Goal: Complete application form

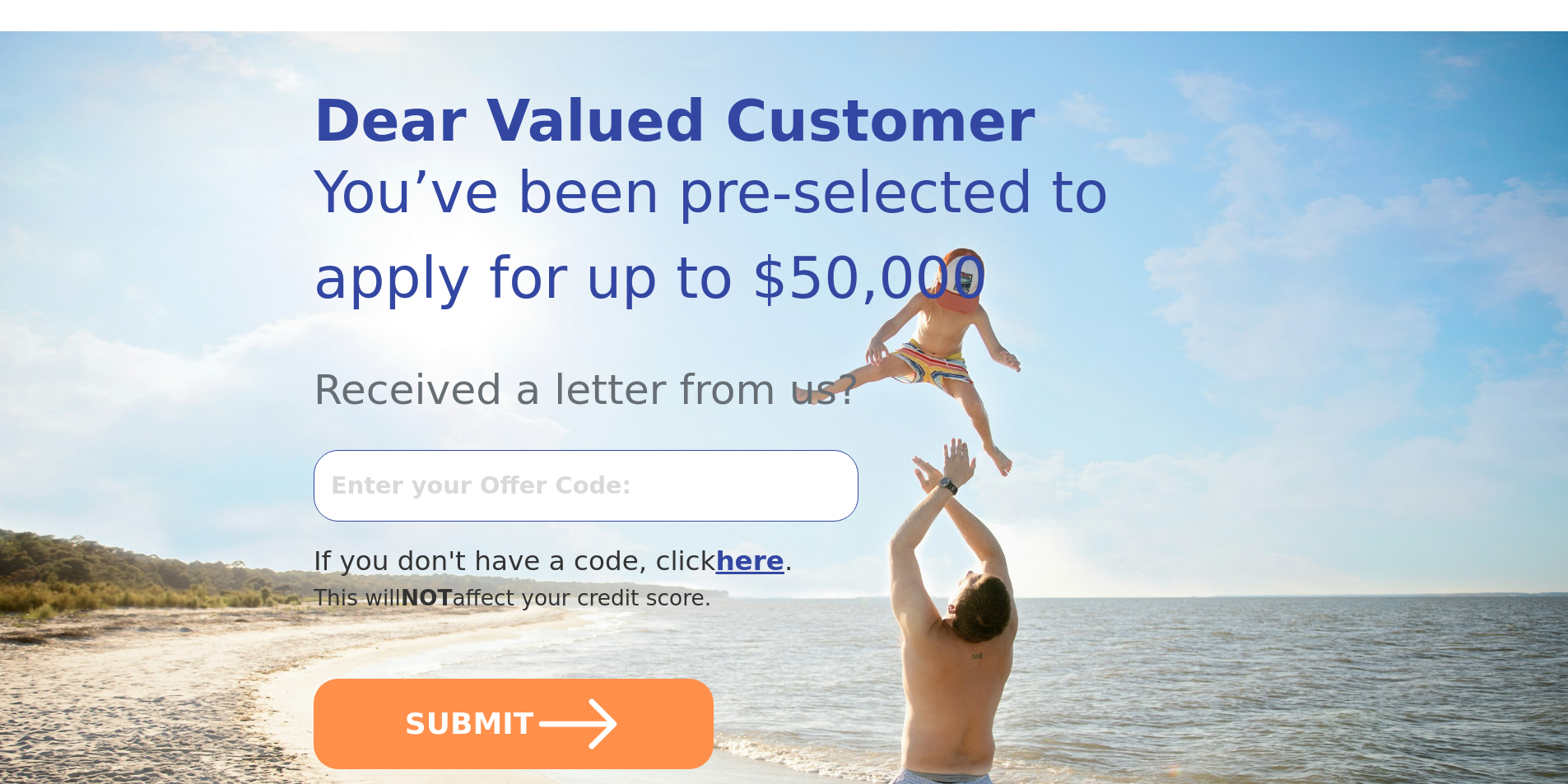
scroll to position [165, 0]
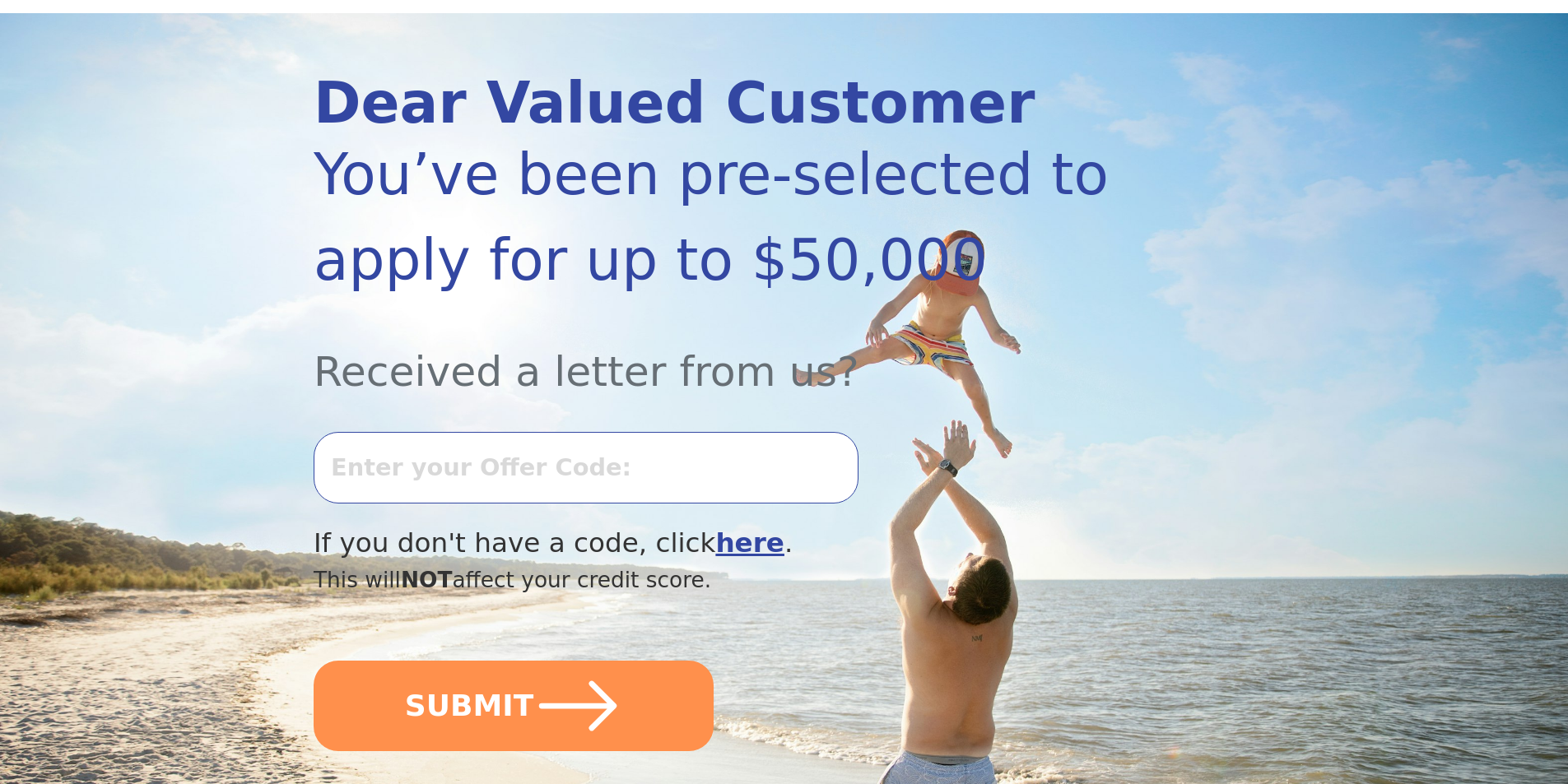
click at [414, 466] on input "text" at bounding box center [585, 468] width 544 height 71
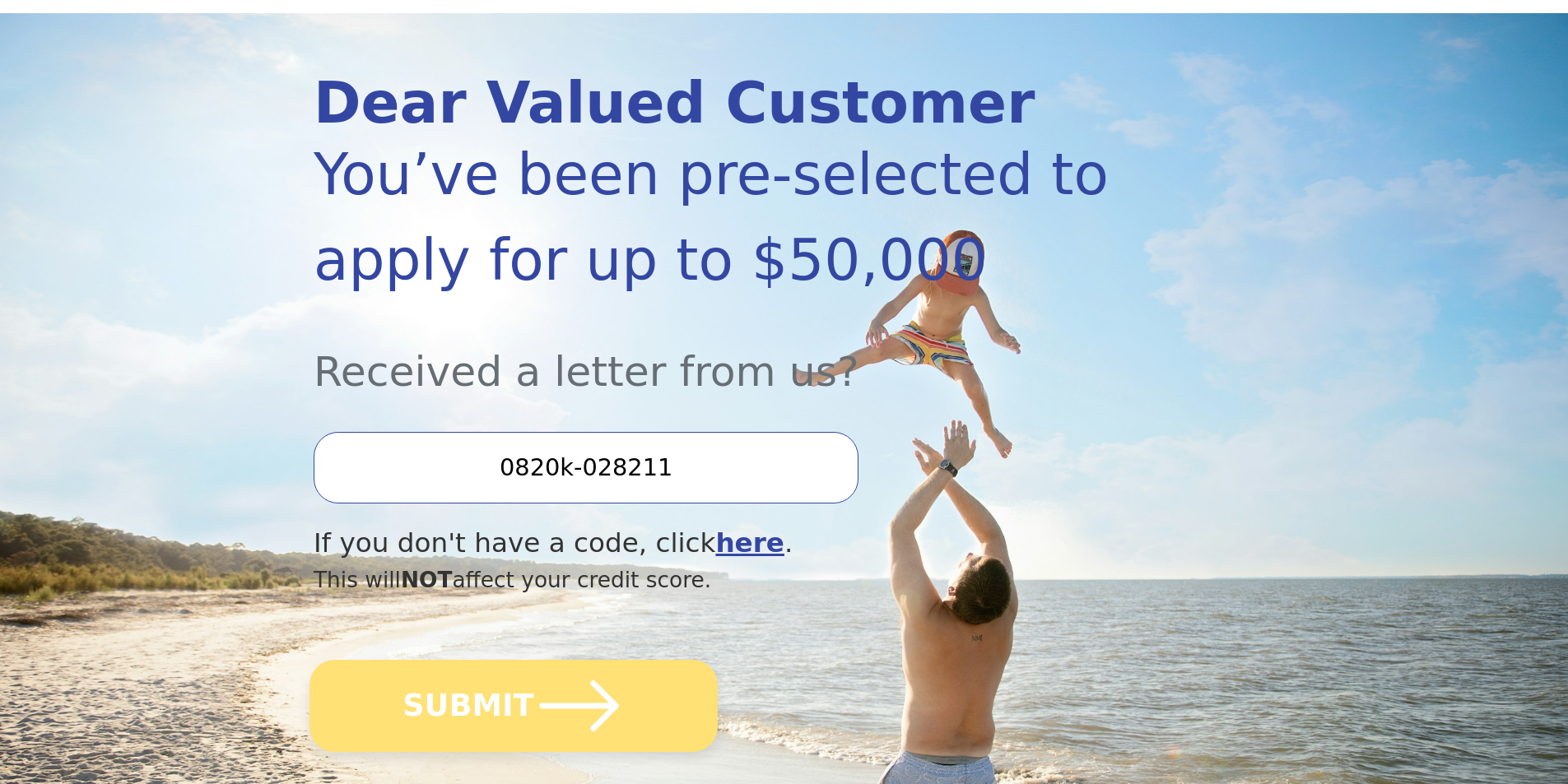
type input "0820k-028211"
click at [534, 685] on icon "submit" at bounding box center [579, 706] width 90 height 90
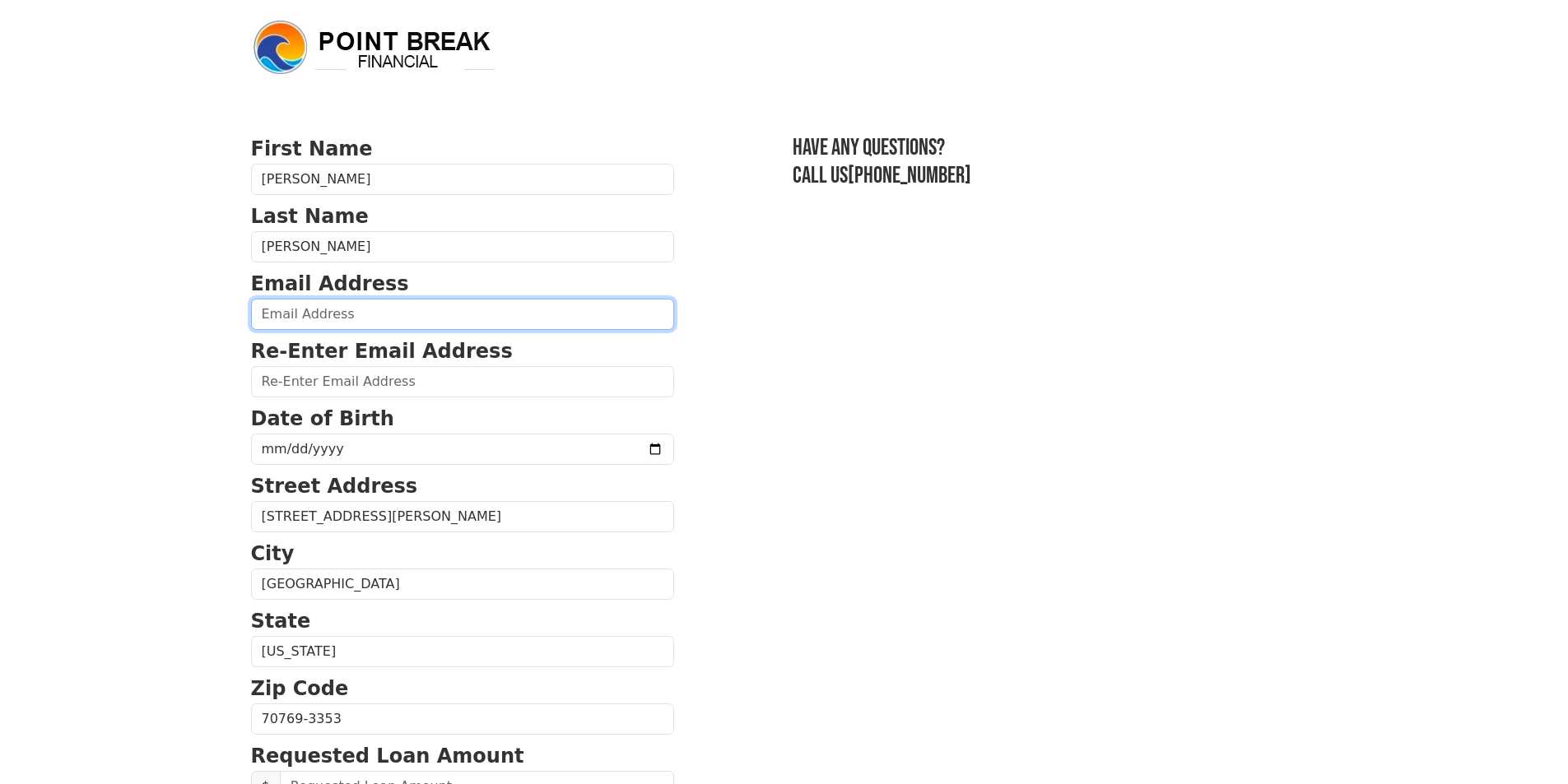
click at [309, 315] on input "email" at bounding box center [462, 314] width 423 height 32
type input "[EMAIL_ADDRESS][PERSON_NAME][DOMAIN_NAME]"
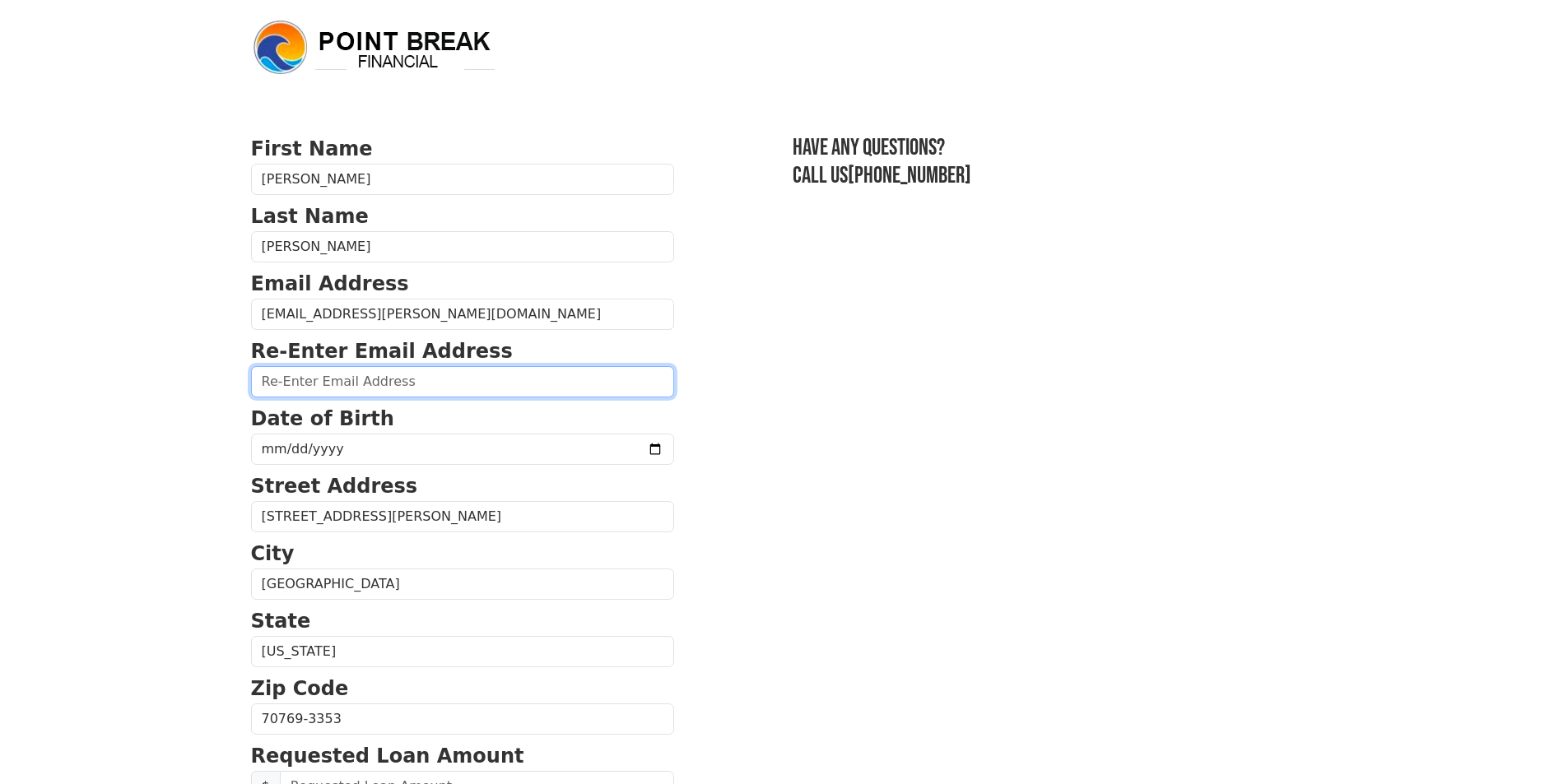
type input "[EMAIL_ADDRESS][PERSON_NAME][DOMAIN_NAME]"
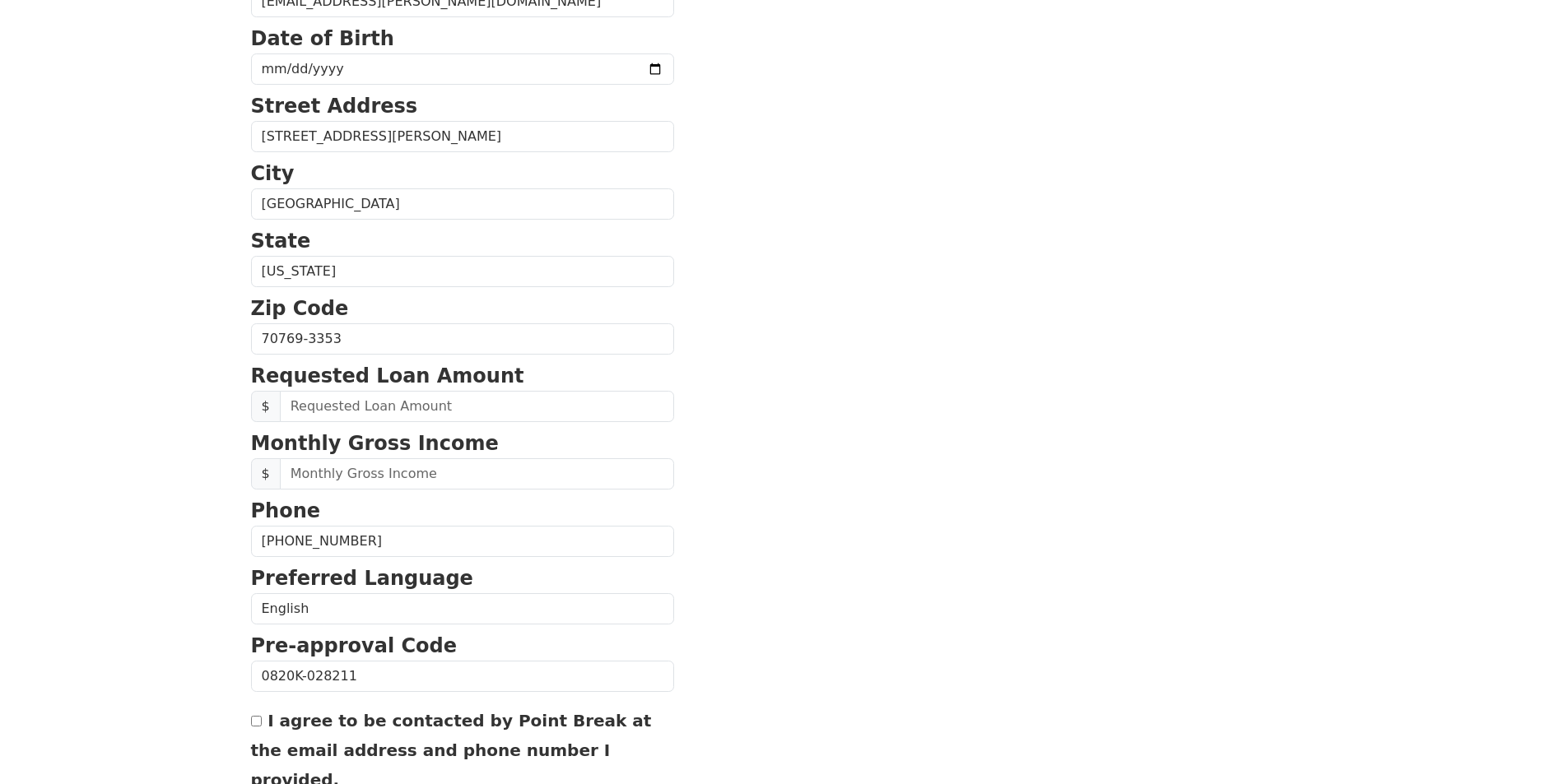
scroll to position [362, 0]
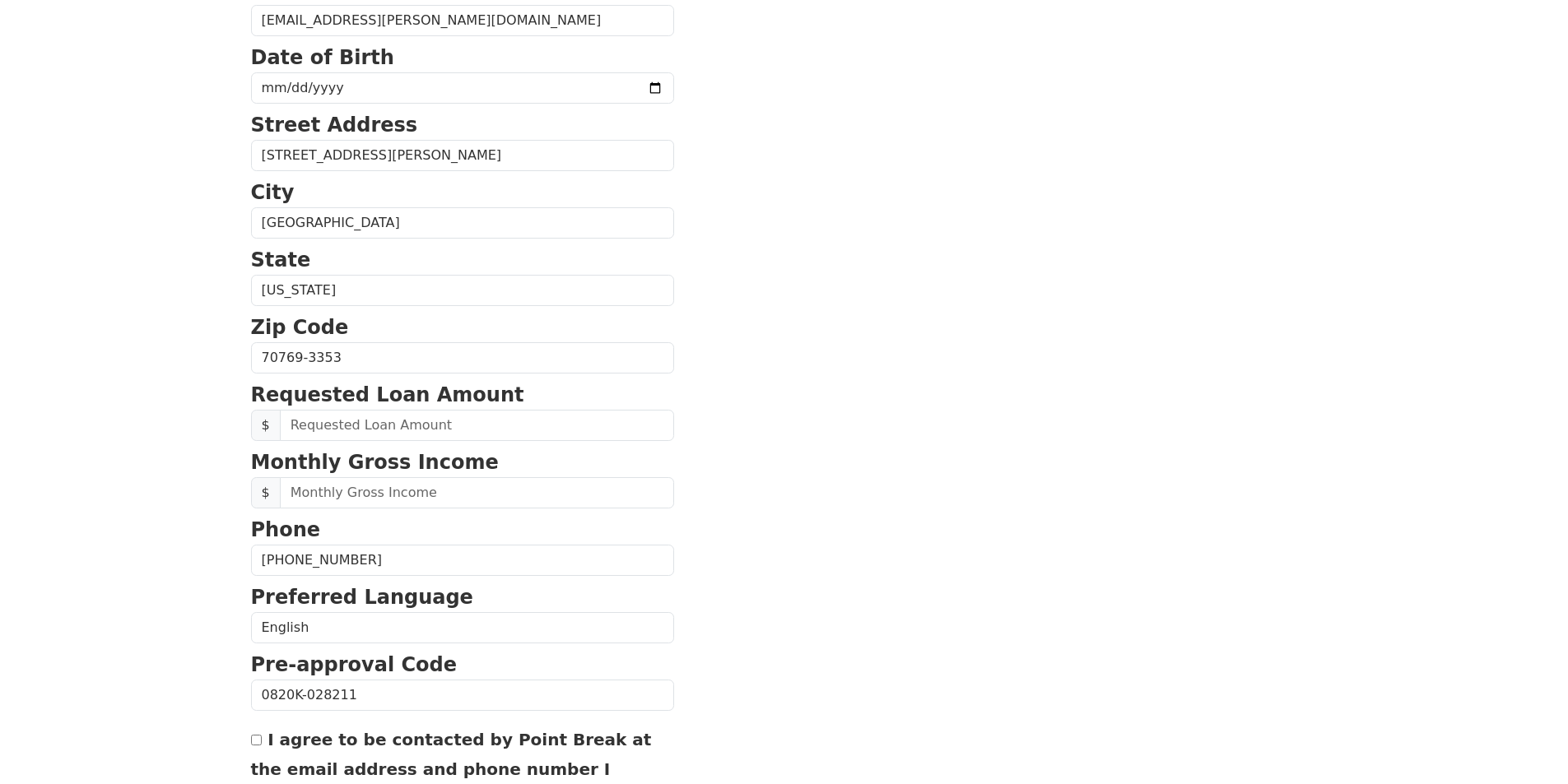
click at [383, 560] on input "[PHONE_NUMBER]" at bounding box center [462, 560] width 423 height 32
type input "[PHONE_NUMBER]"
click at [1131, 702] on section "First Name [PERSON_NAME] Last Name [PERSON_NAME] Email Address [EMAIL_ADDRESS][…" at bounding box center [784, 359] width 1066 height 1174
click at [318, 420] on input "text" at bounding box center [476, 426] width 394 height 32
type input "40,000.00"
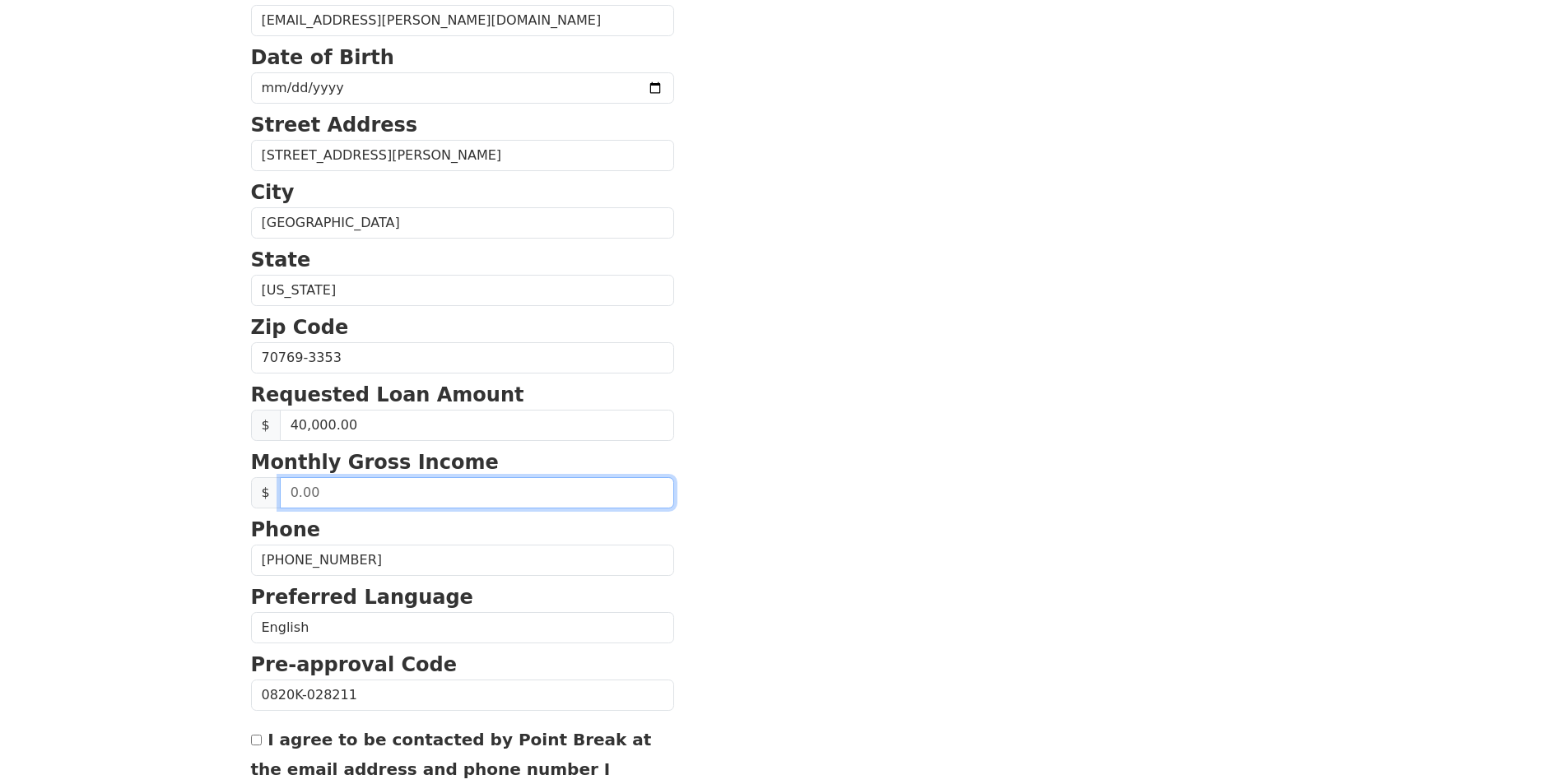
click at [556, 505] on input "text" at bounding box center [476, 493] width 394 height 32
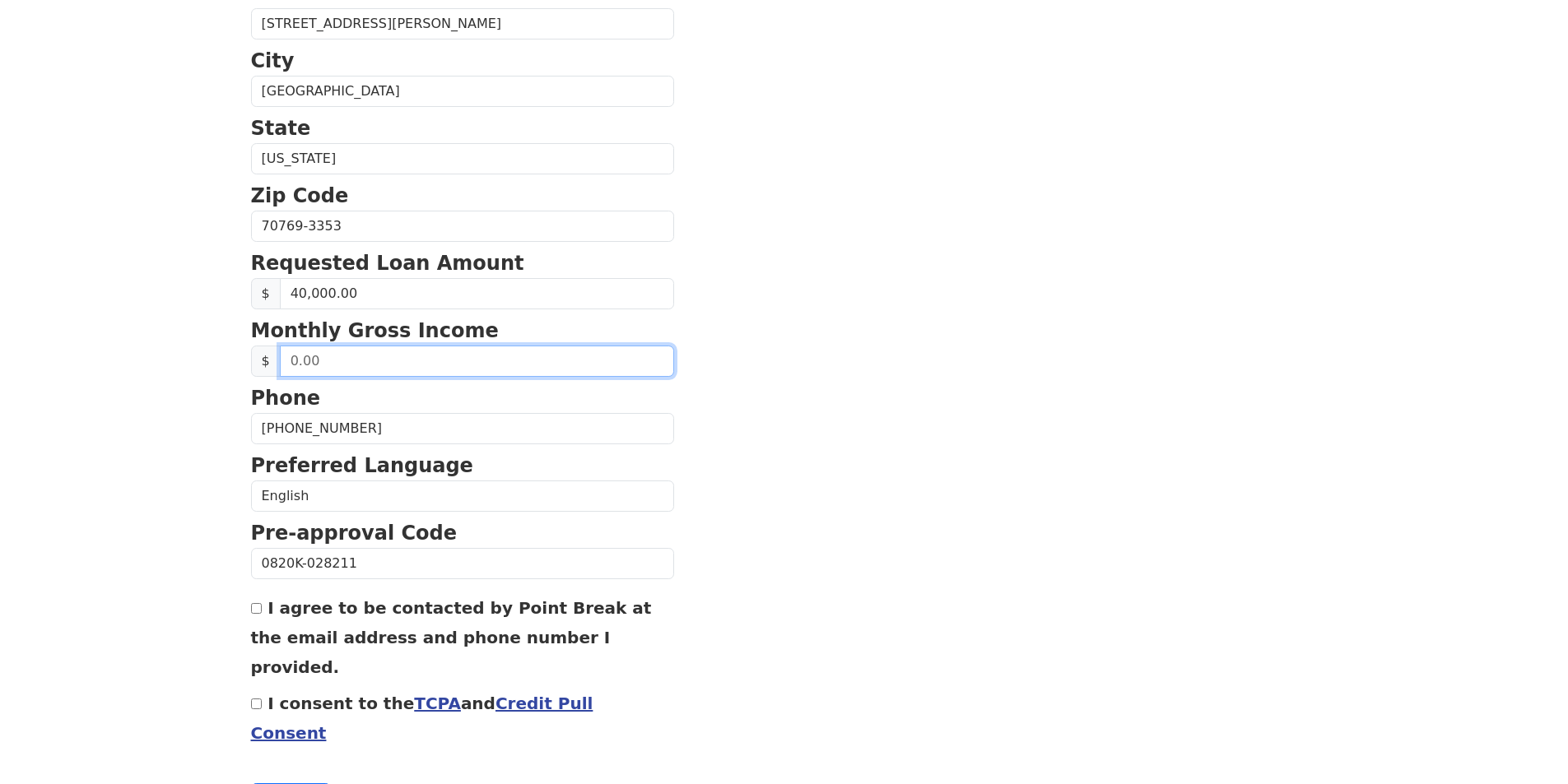
scroll to position [526, 0]
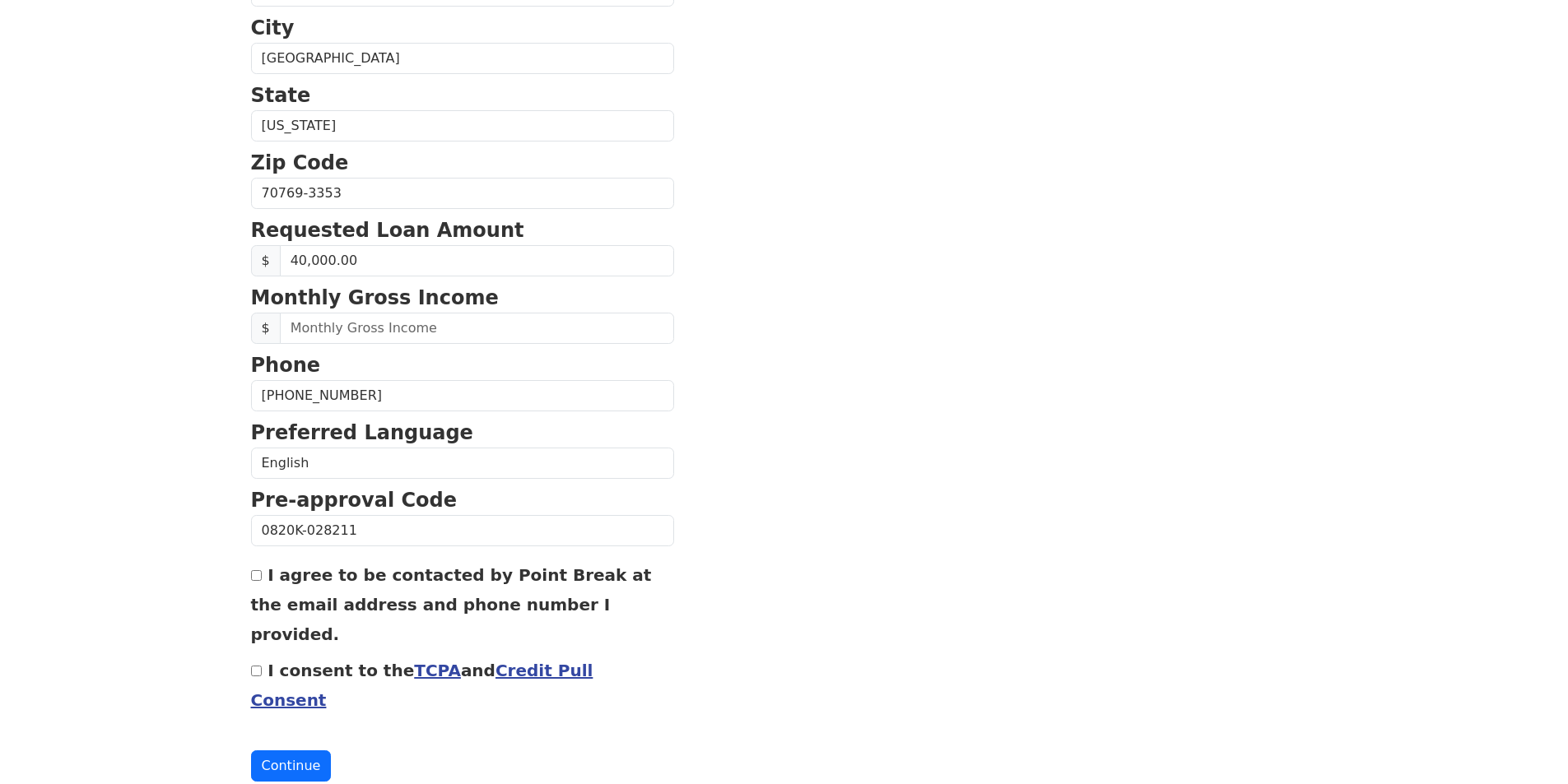
click at [414, 661] on link "TCPA" at bounding box center [437, 670] width 47 height 20
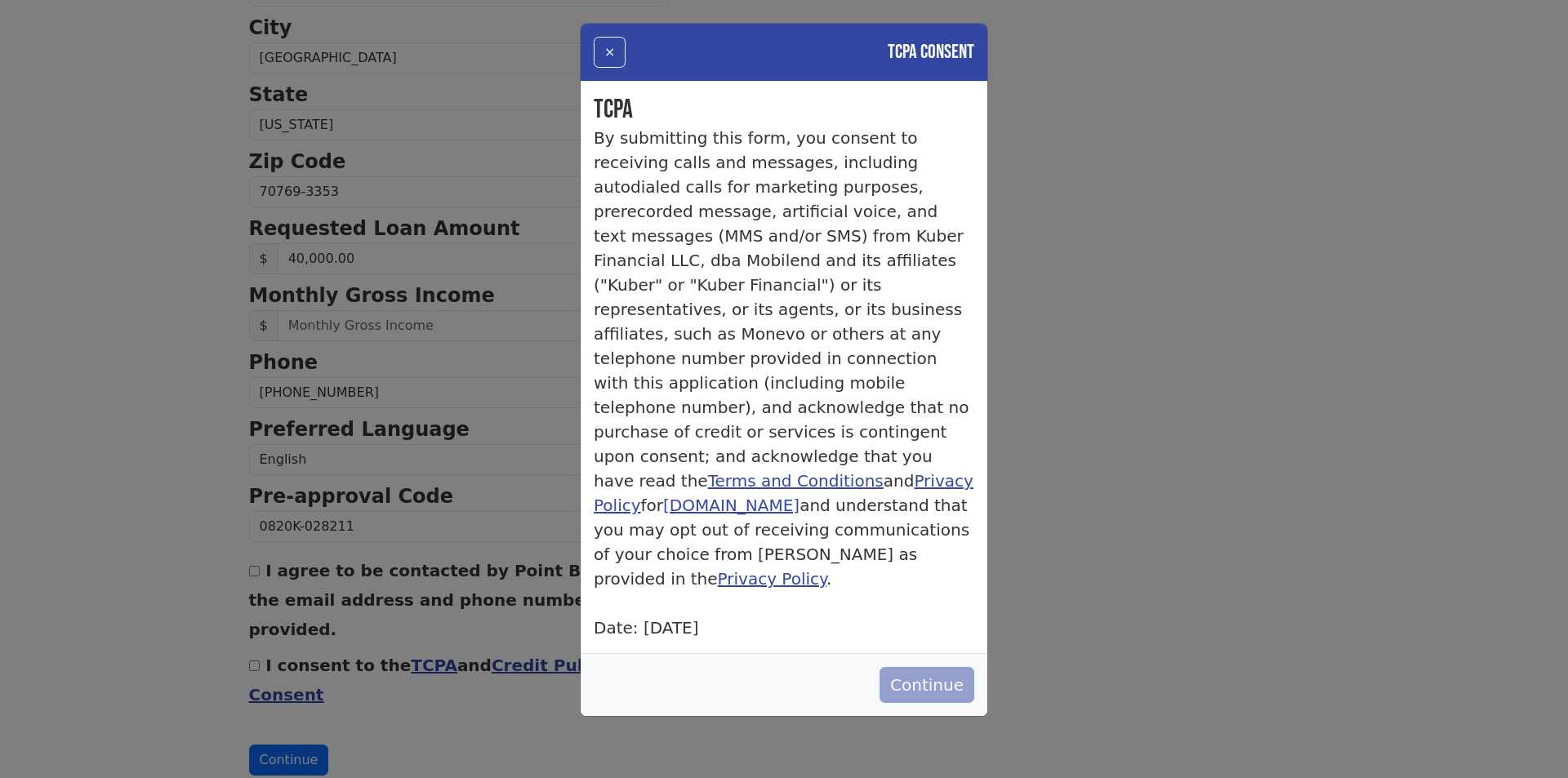
drag, startPoint x: 954, startPoint y: 638, endPoint x: 939, endPoint y: 643, distance: 15.8
click at [953, 667] on button "Continue" at bounding box center [927, 685] width 94 height 36
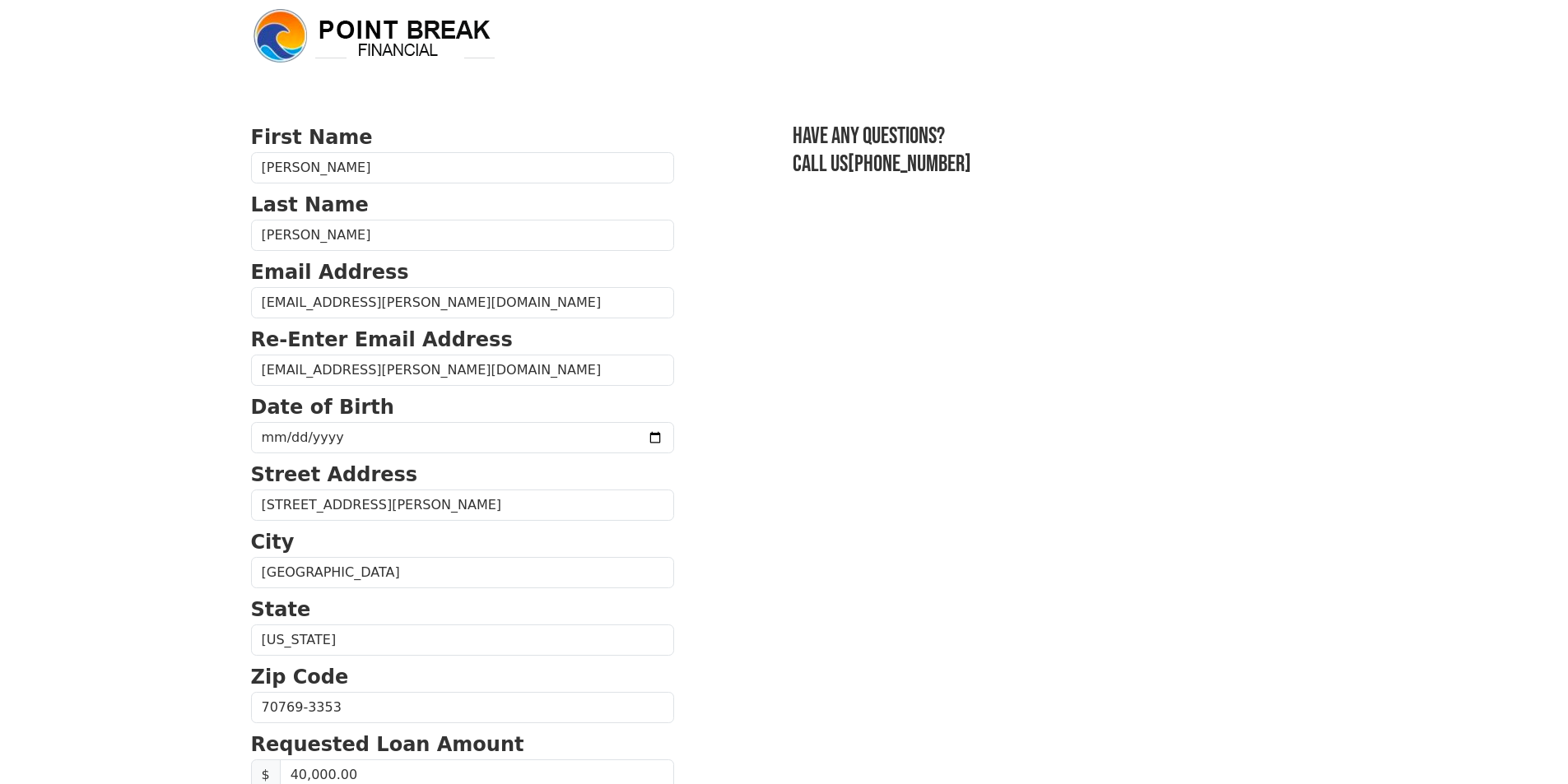
scroll to position [0, 0]
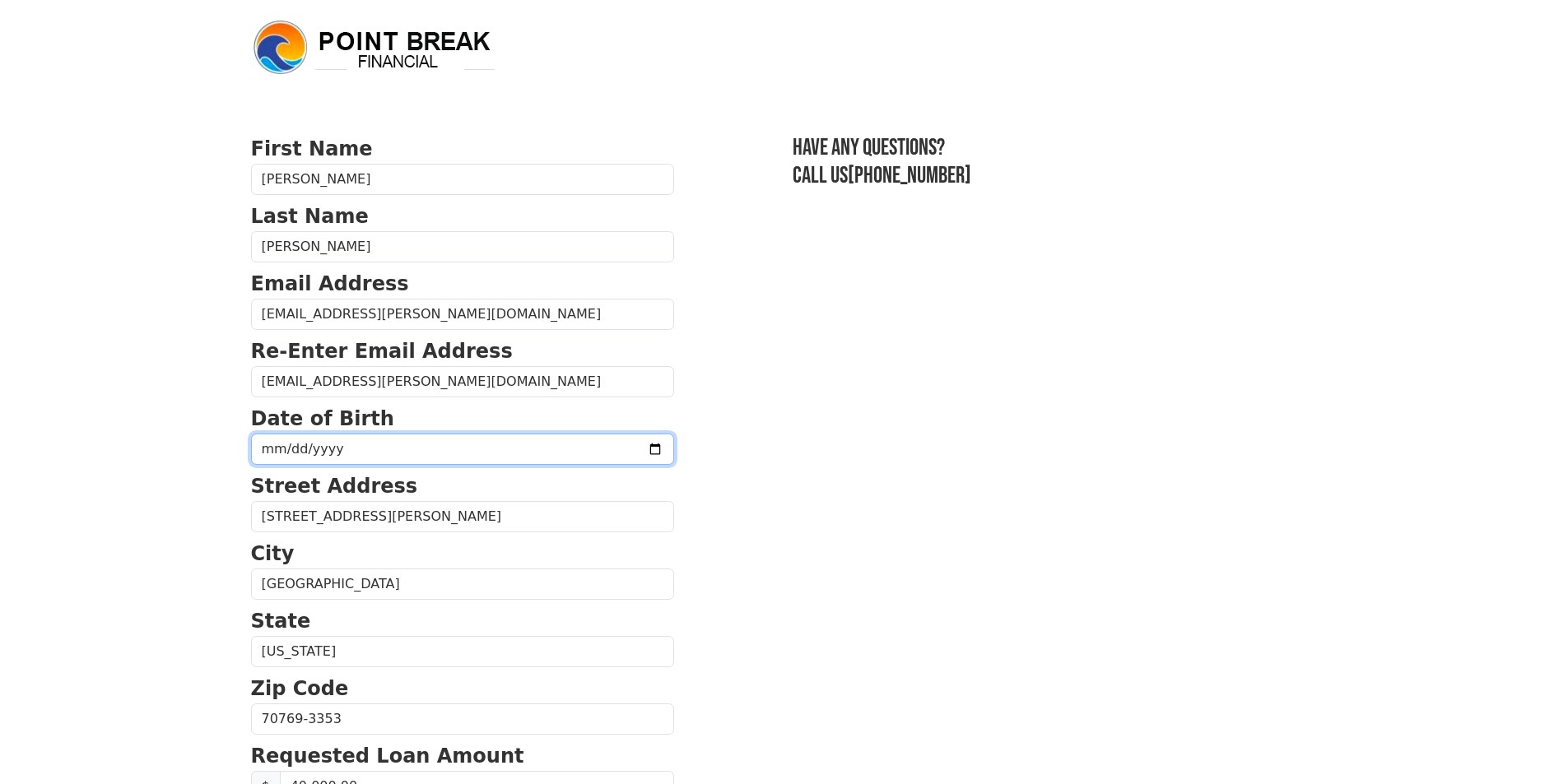
click at [283, 456] on input "date" at bounding box center [462, 449] width 423 height 32
type input "[DATE]"
click at [1169, 546] on section "First Name [PERSON_NAME] Last Name [PERSON_NAME] Email Address [EMAIL_ADDRESS][…" at bounding box center [784, 721] width 1066 height 1174
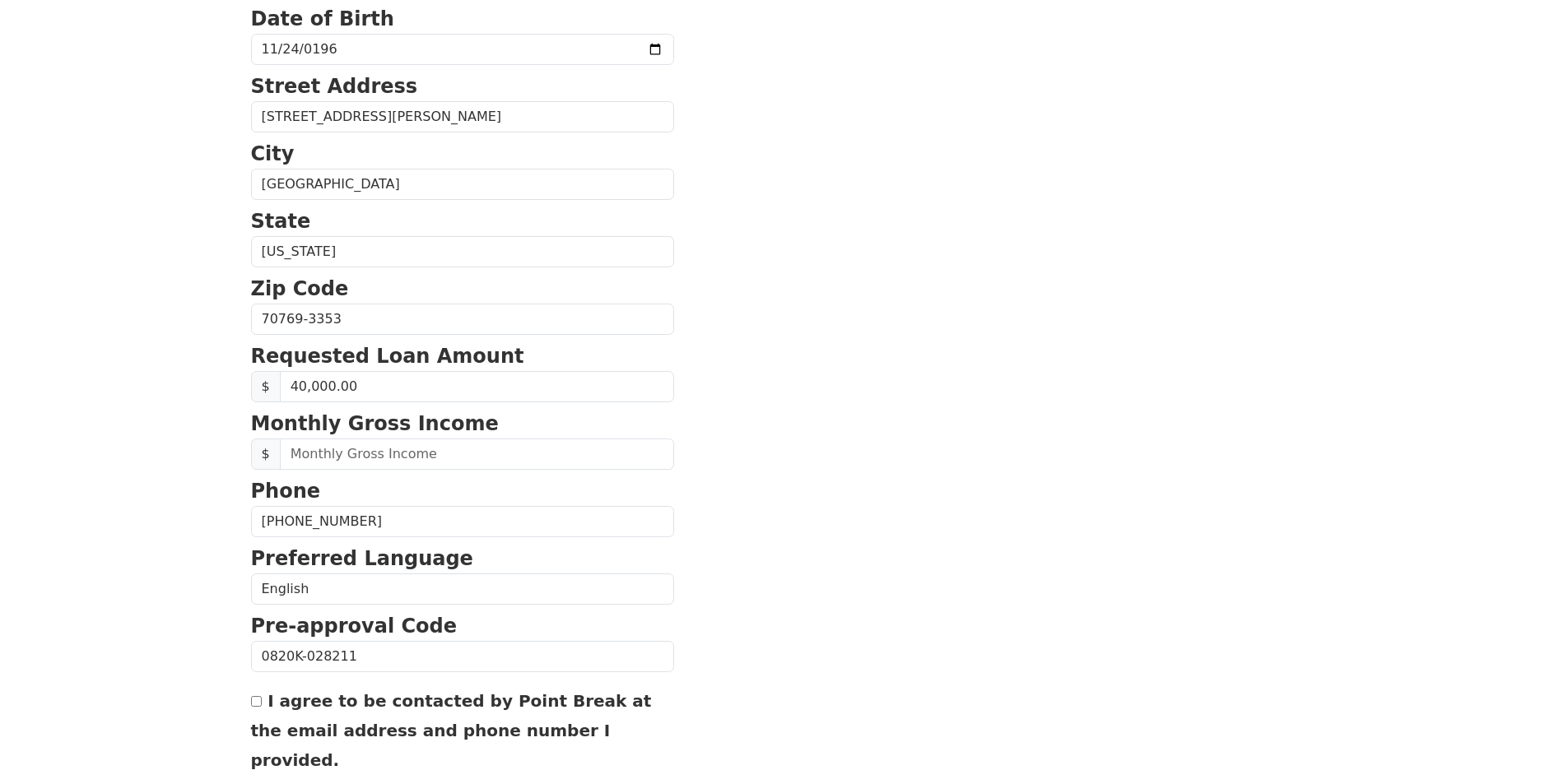
scroll to position [411, 0]
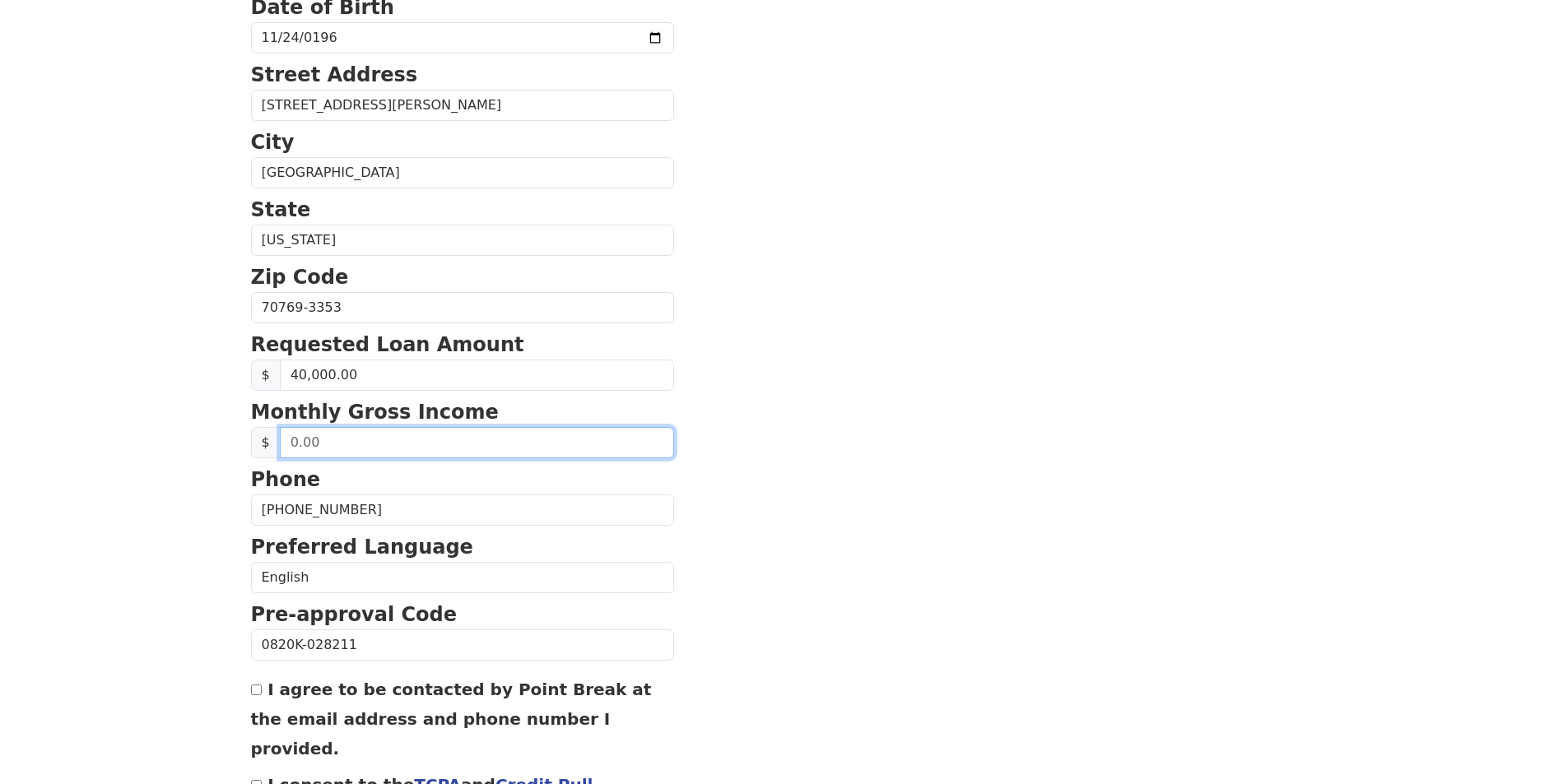
click at [343, 441] on input "text" at bounding box center [476, 443] width 394 height 32
click at [838, 503] on section "First Name [PERSON_NAME] Last Name [PERSON_NAME] Email Address [EMAIL_ADDRESS][…" at bounding box center [784, 309] width 1066 height 1174
drag, startPoint x: 364, startPoint y: 437, endPoint x: 0, endPoint y: 425, distance: 364.2
type input "3,000.00"
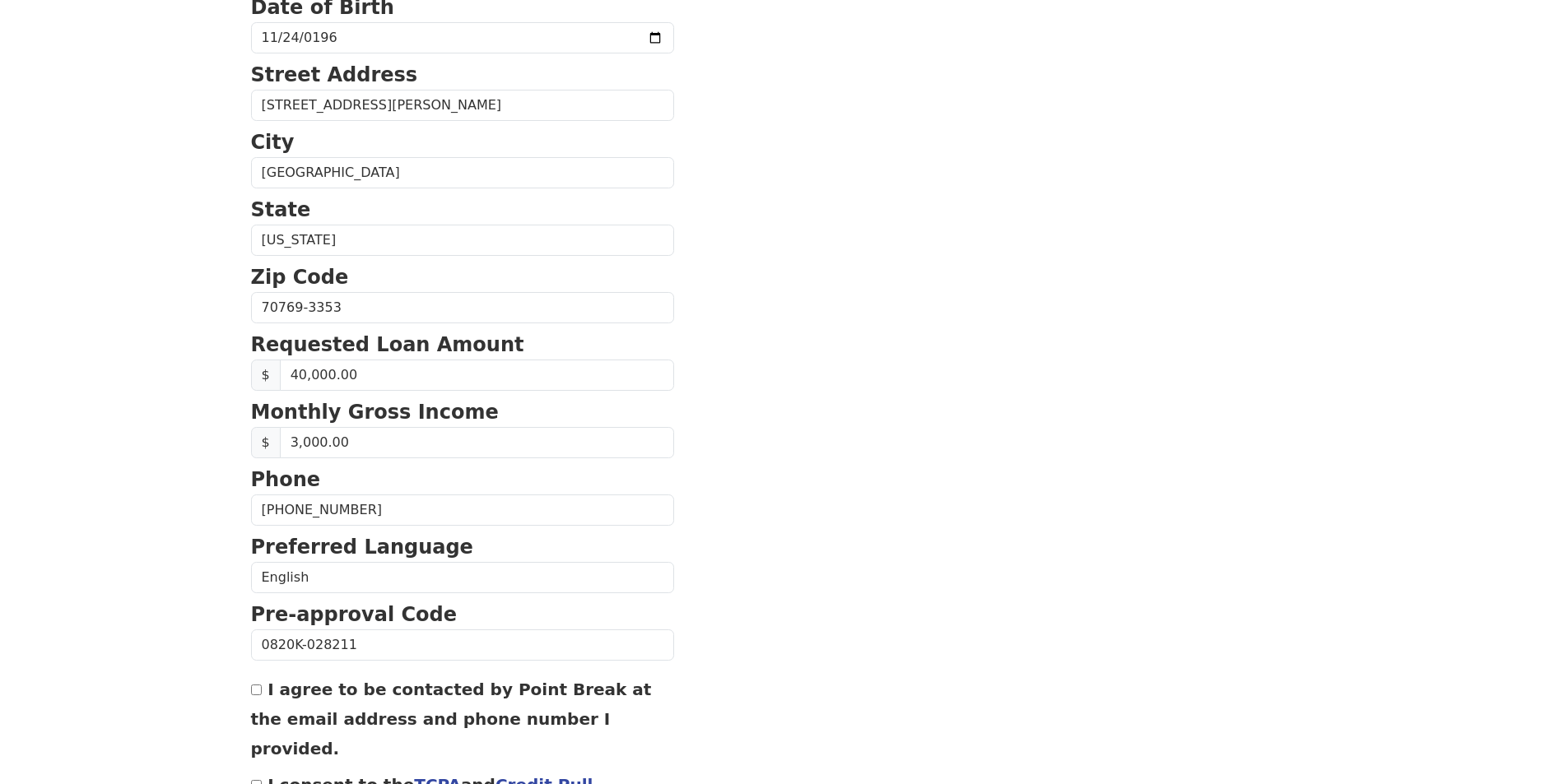
click at [931, 636] on section "First Name [PERSON_NAME] Last Name [PERSON_NAME] Email Address [EMAIL_ADDRESS][…" at bounding box center [784, 309] width 1066 height 1174
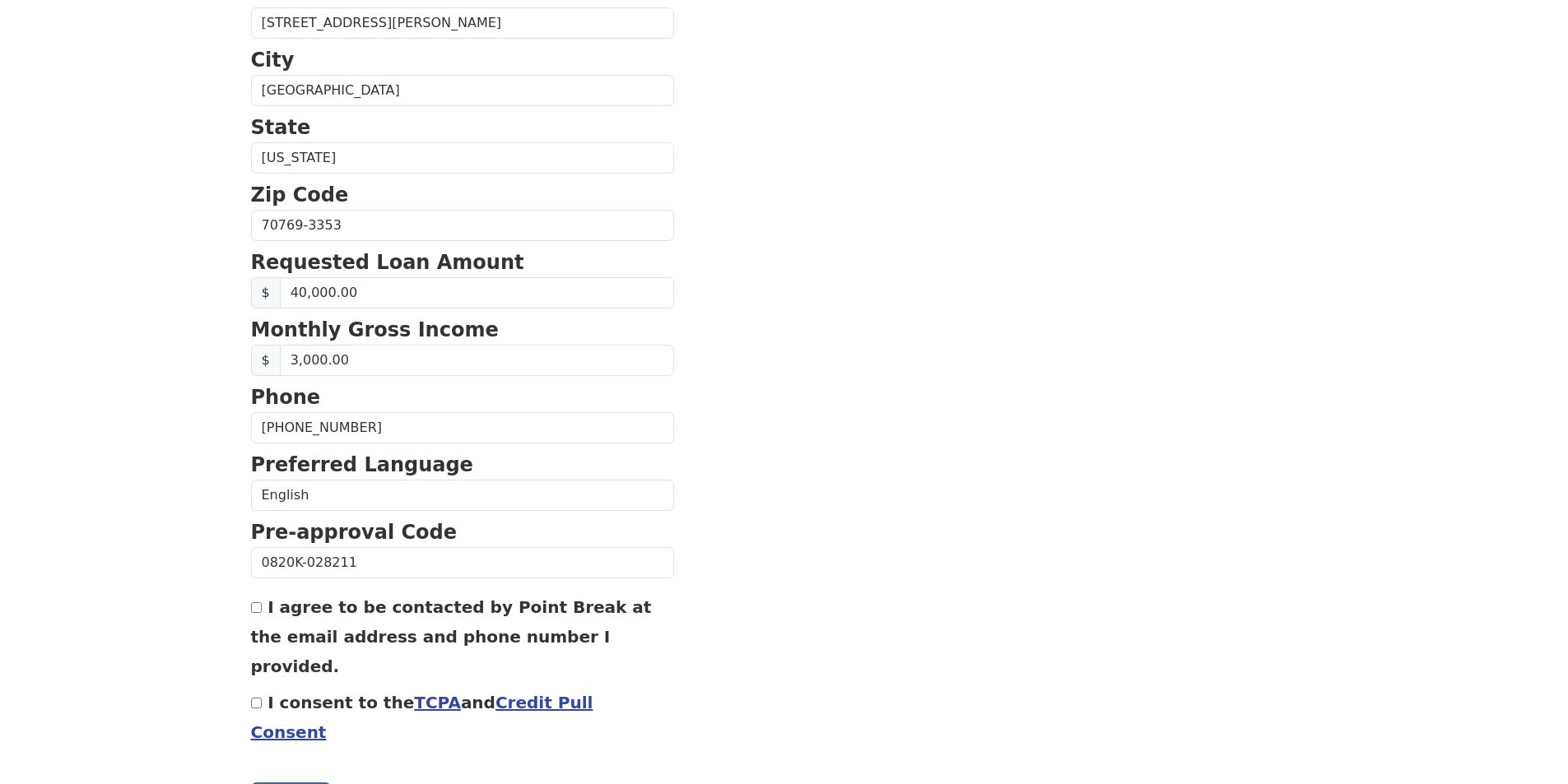
scroll to position [526, 0]
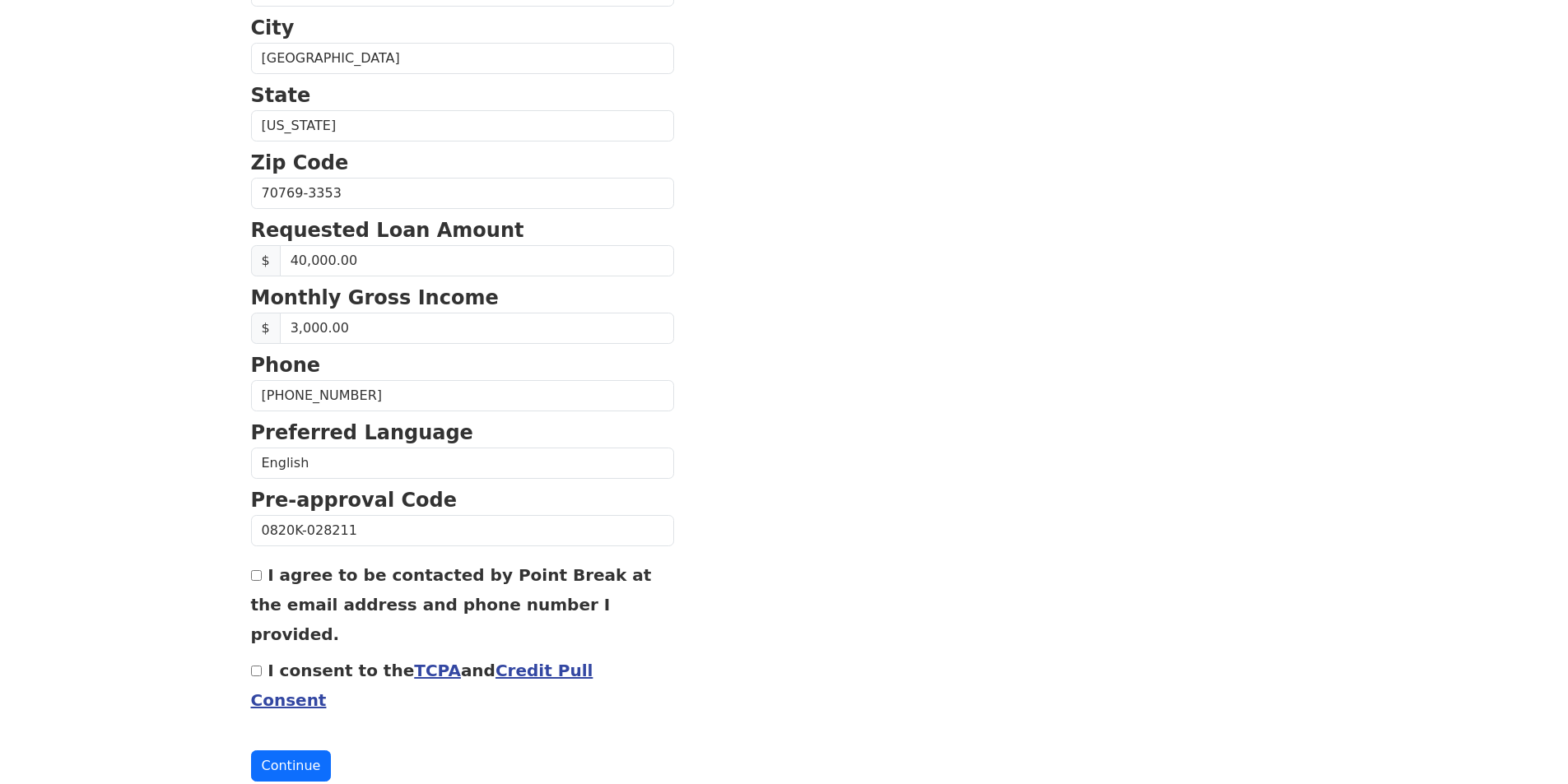
click at [259, 577] on input "I agree to be contacted by Point Break at the email address and phone number I …" at bounding box center [255, 575] width 10 height 10
checkbox input "true"
click at [251, 666] on input "I consent to the TCPA and Credit Pull Consent" at bounding box center [255, 670] width 10 height 10
checkbox input "true"
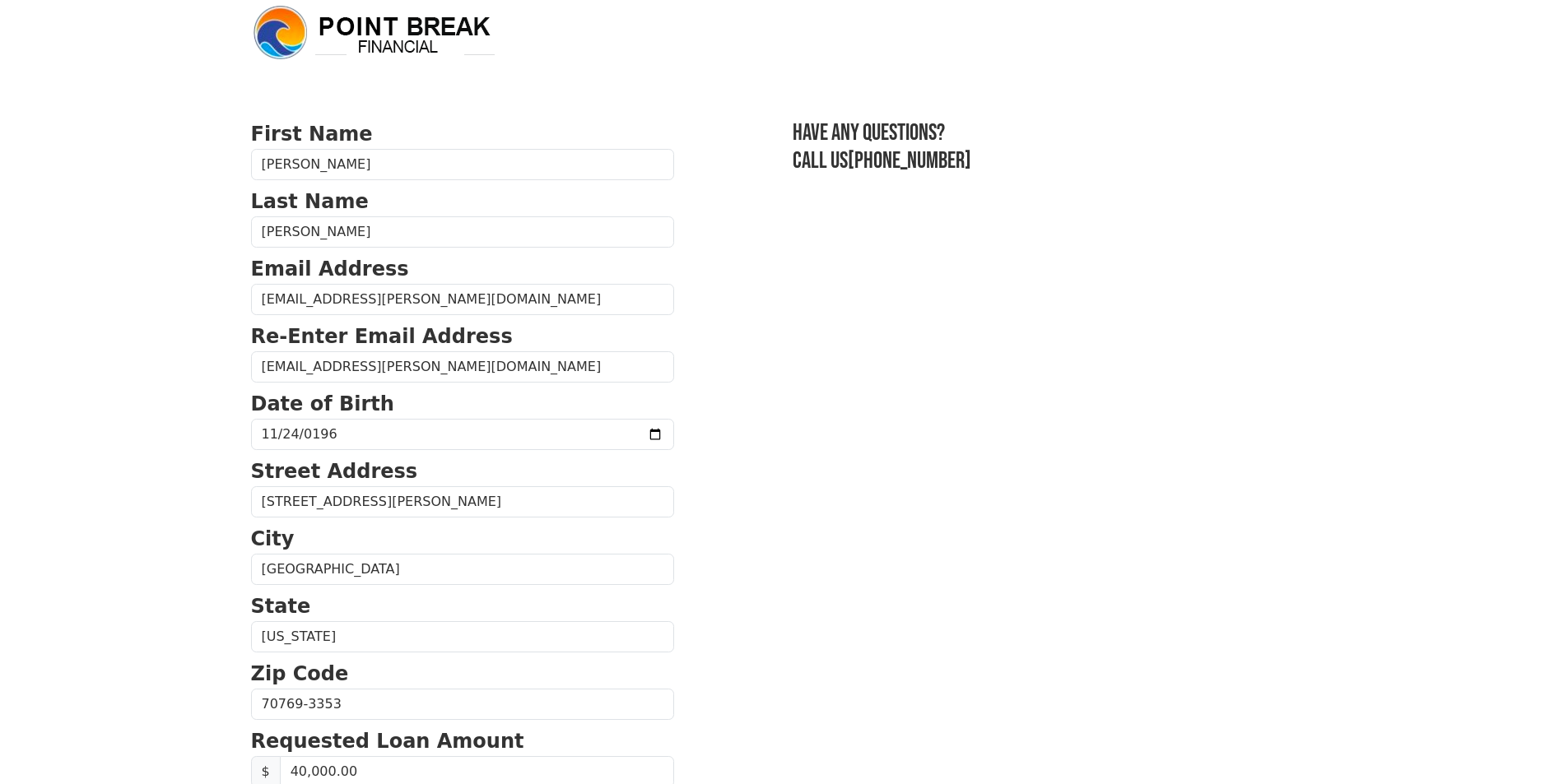
scroll to position [0, 0]
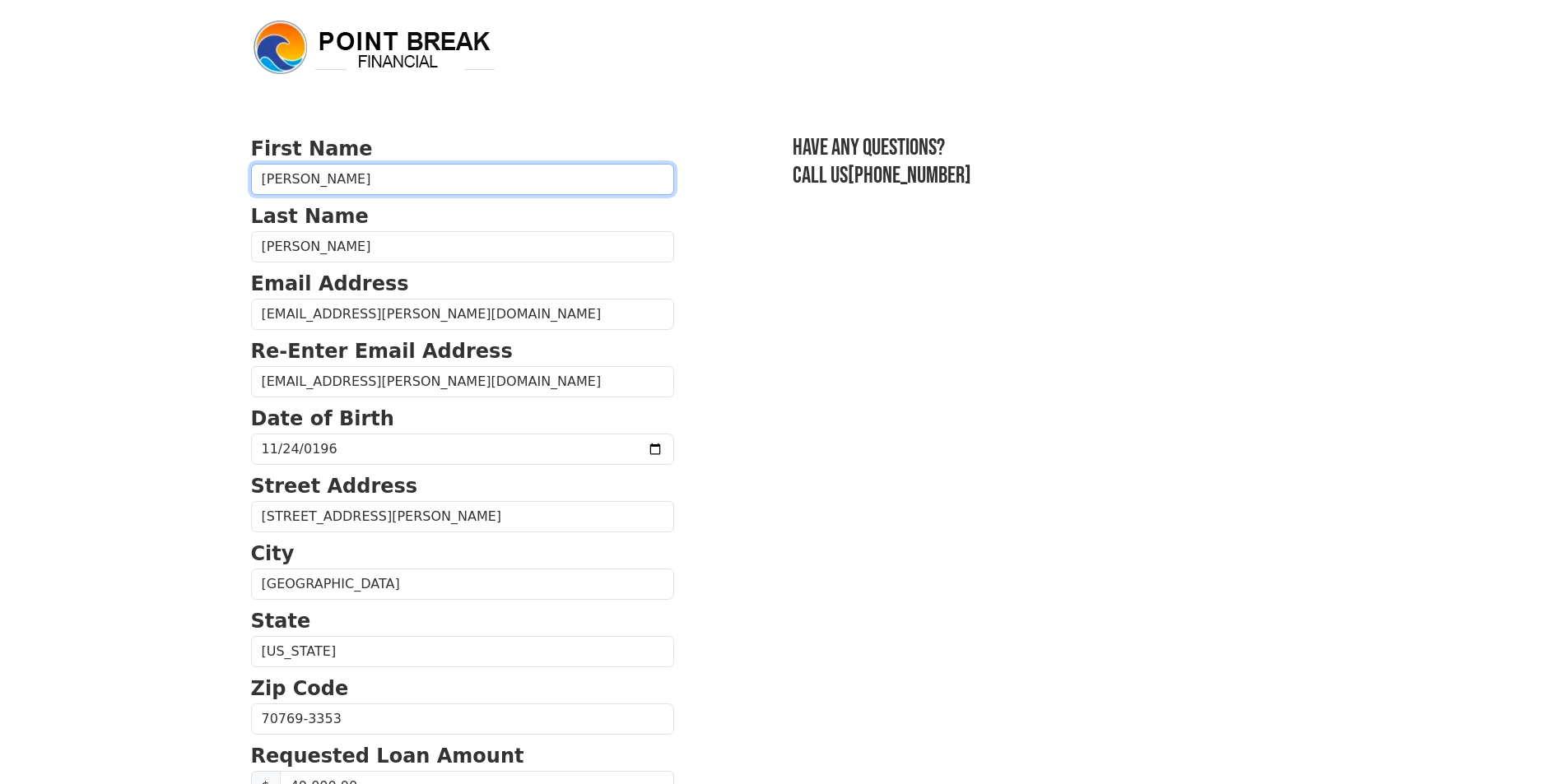
drag, startPoint x: 371, startPoint y: 181, endPoint x: 0, endPoint y: 210, distance: 372.1
click at [0, 210] on body "First Name [PERSON_NAME] Last Name [PERSON_NAME] Email Address [EMAIL_ADDRESS][…" at bounding box center [784, 392] width 1568 height 784
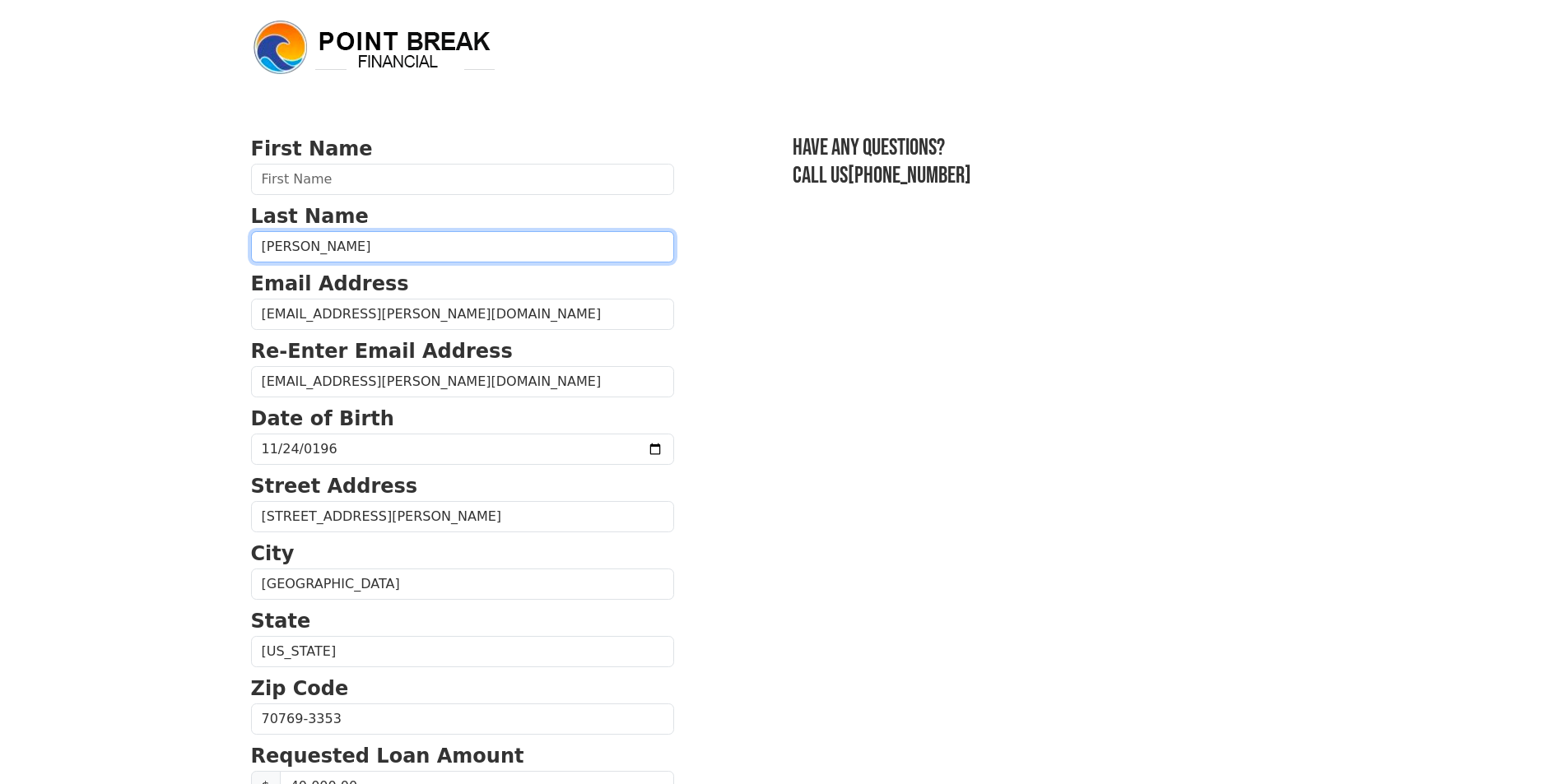
drag, startPoint x: 379, startPoint y: 259, endPoint x: 0, endPoint y: 228, distance: 380.3
click at [0, 229] on body "First Name Last Name [PERSON_NAME] Email Address [EMAIL_ADDRESS][PERSON_NAME][D…" at bounding box center [784, 392] width 1568 height 784
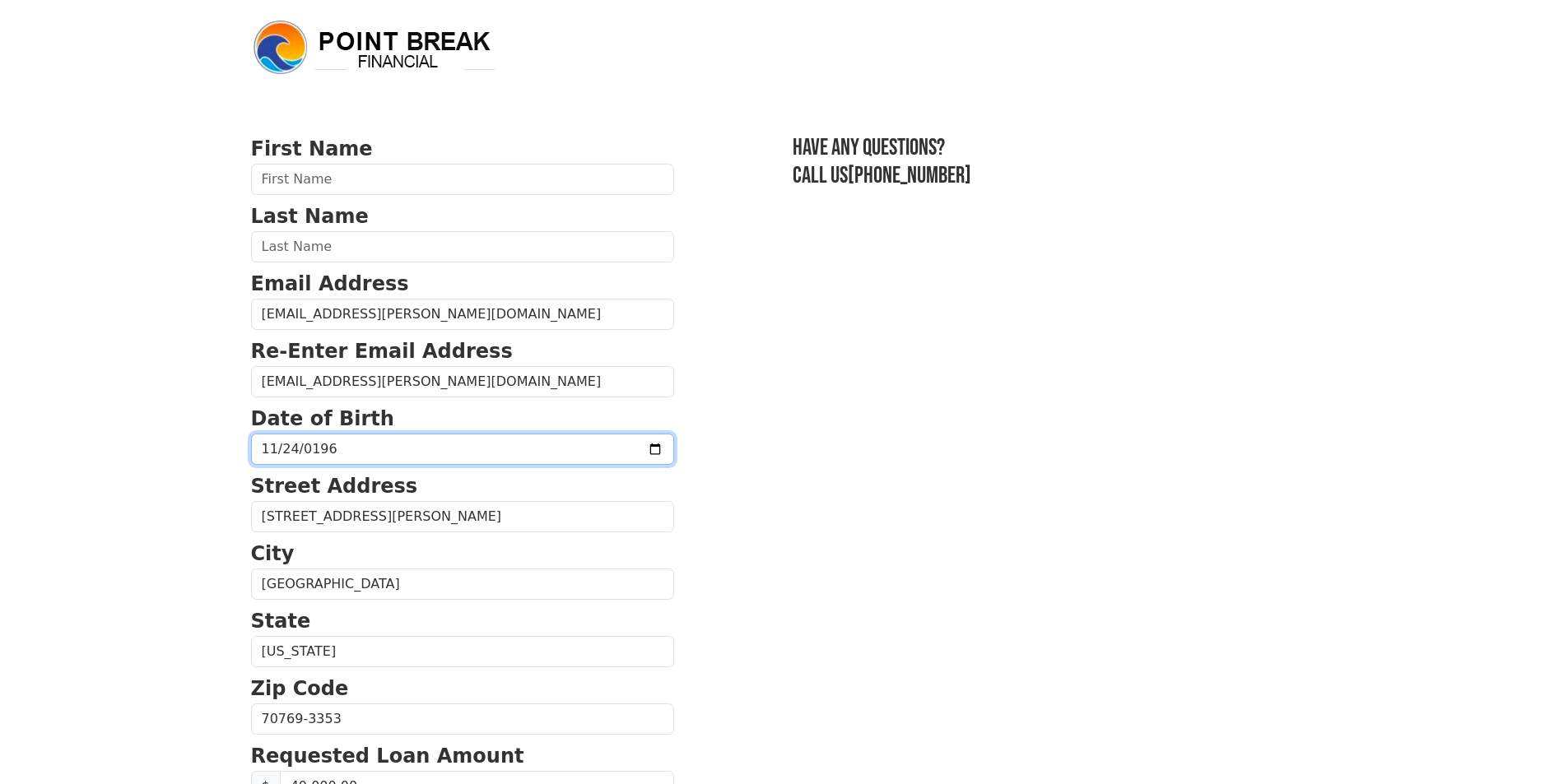
drag, startPoint x: 377, startPoint y: 443, endPoint x: 0, endPoint y: 481, distance: 378.9
click at [0, 481] on body "First Name Last Name Email Address [EMAIL_ADDRESS][PERSON_NAME][DOMAIN_NAME] Re…" at bounding box center [784, 392] width 1568 height 784
drag, startPoint x: 383, startPoint y: 458, endPoint x: 0, endPoint y: 386, distance: 389.7
click at [0, 386] on body "First Name Last Name Email Address [EMAIL_ADDRESS][PERSON_NAME][DOMAIN_NAME] Re…" at bounding box center [784, 392] width 1568 height 784
drag, startPoint x: 1456, startPoint y: 736, endPoint x: 1417, endPoint y: 738, distance: 39.1
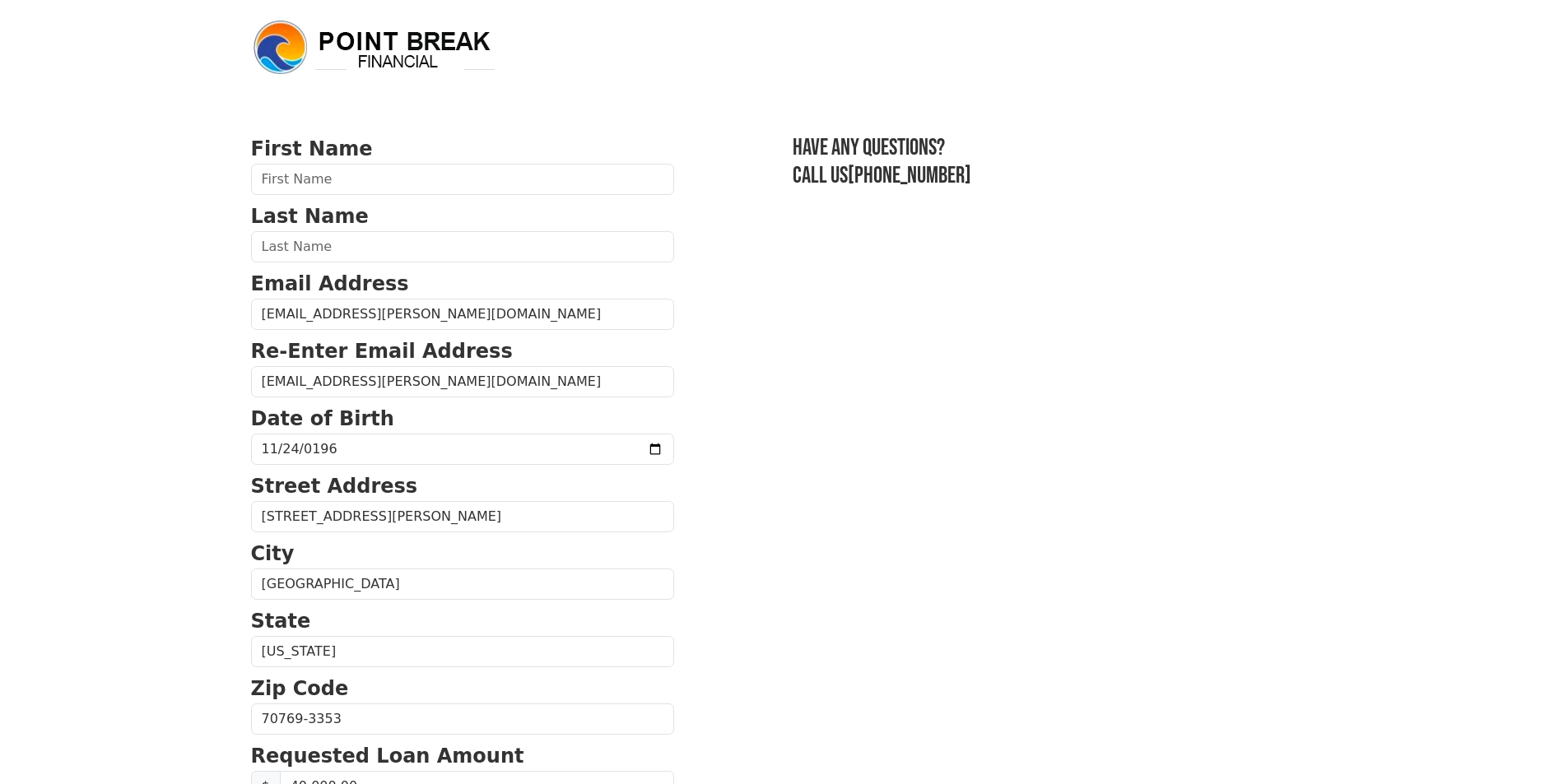
click at [1417, 738] on body "First Name Last Name Email Address [EMAIL_ADDRESS][PERSON_NAME][DOMAIN_NAME] Re…" at bounding box center [784, 392] width 1568 height 784
drag, startPoint x: 326, startPoint y: 449, endPoint x: 54, endPoint y: 447, distance: 272.0
click at [56, 447] on body "First Name Last Name Email Address [EMAIL_ADDRESS][PERSON_NAME][DOMAIN_NAME] Re…" at bounding box center [784, 392] width 1568 height 784
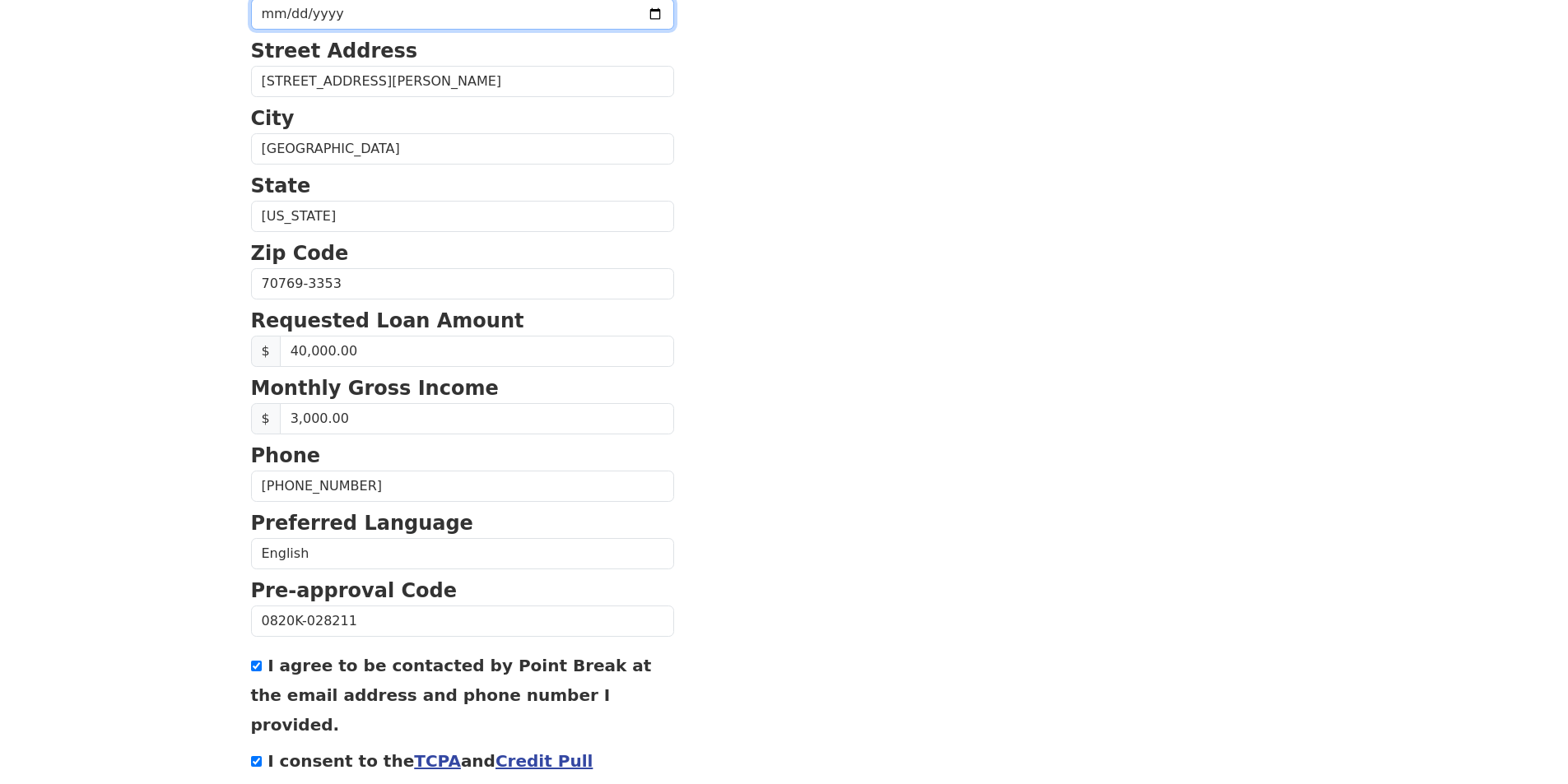
scroll to position [526, 0]
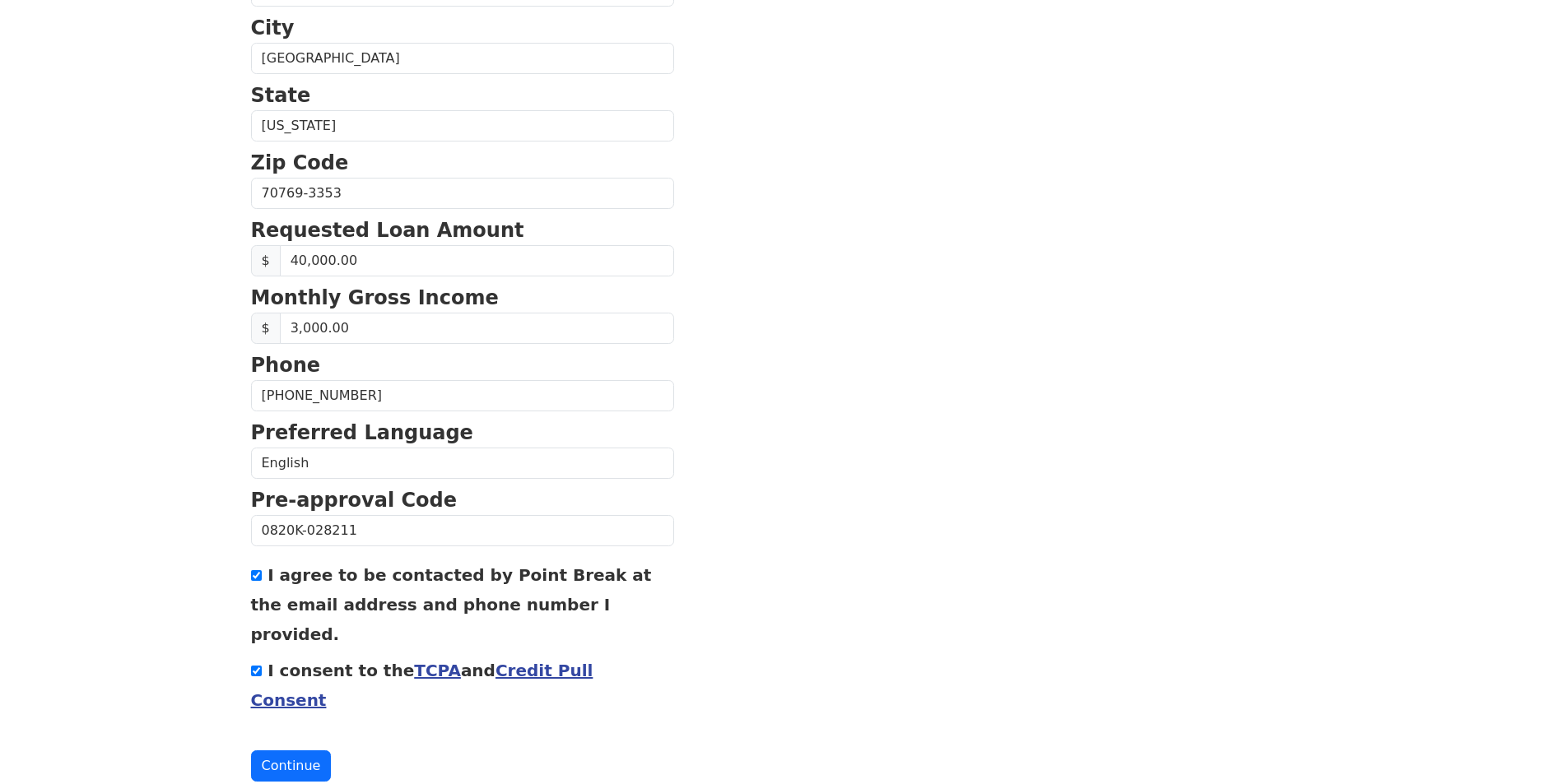
drag, startPoint x: 254, startPoint y: 575, endPoint x: 256, endPoint y: 589, distance: 14.1
click at [254, 575] on input "I agree to be contacted by Point Break at the email address and phone number I …" at bounding box center [255, 575] width 10 height 10
checkbox input "false"
drag, startPoint x: 254, startPoint y: 647, endPoint x: 336, endPoint y: 537, distance: 137.2
click at [254, 666] on input "I consent to the TCPA and Credit Pull Consent" at bounding box center [255, 670] width 10 height 10
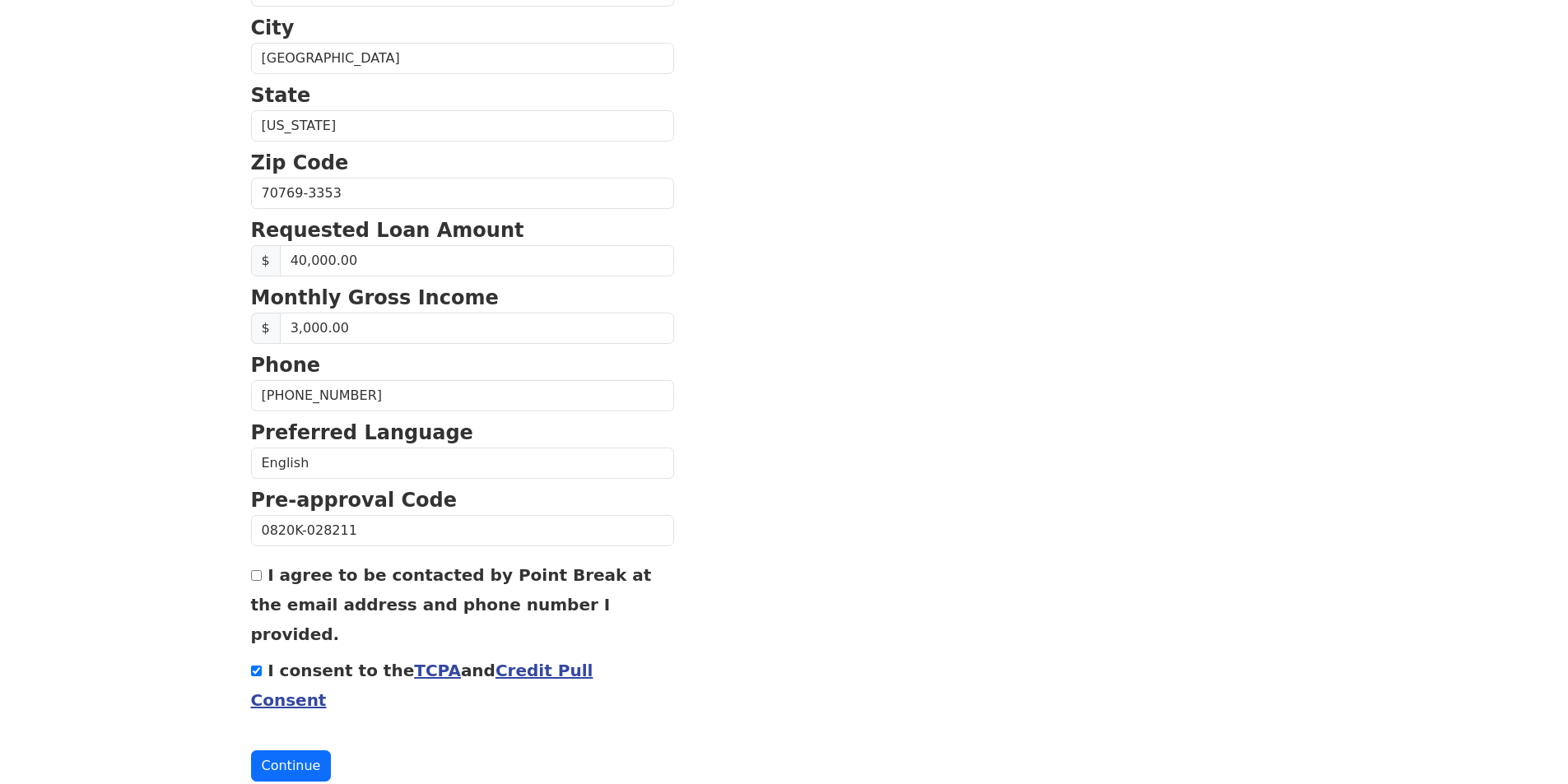
checkbox input "false"
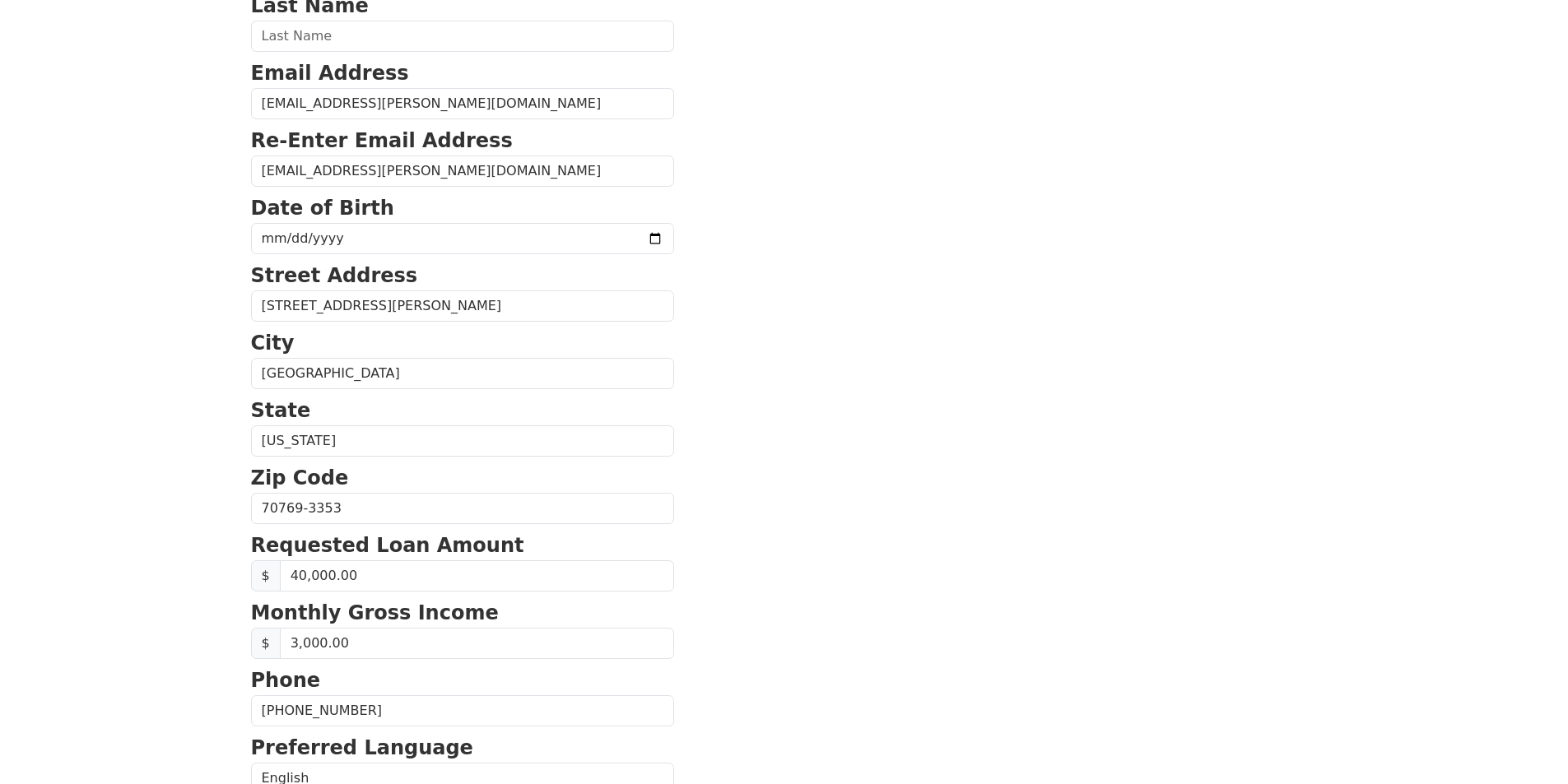
scroll to position [197, 0]
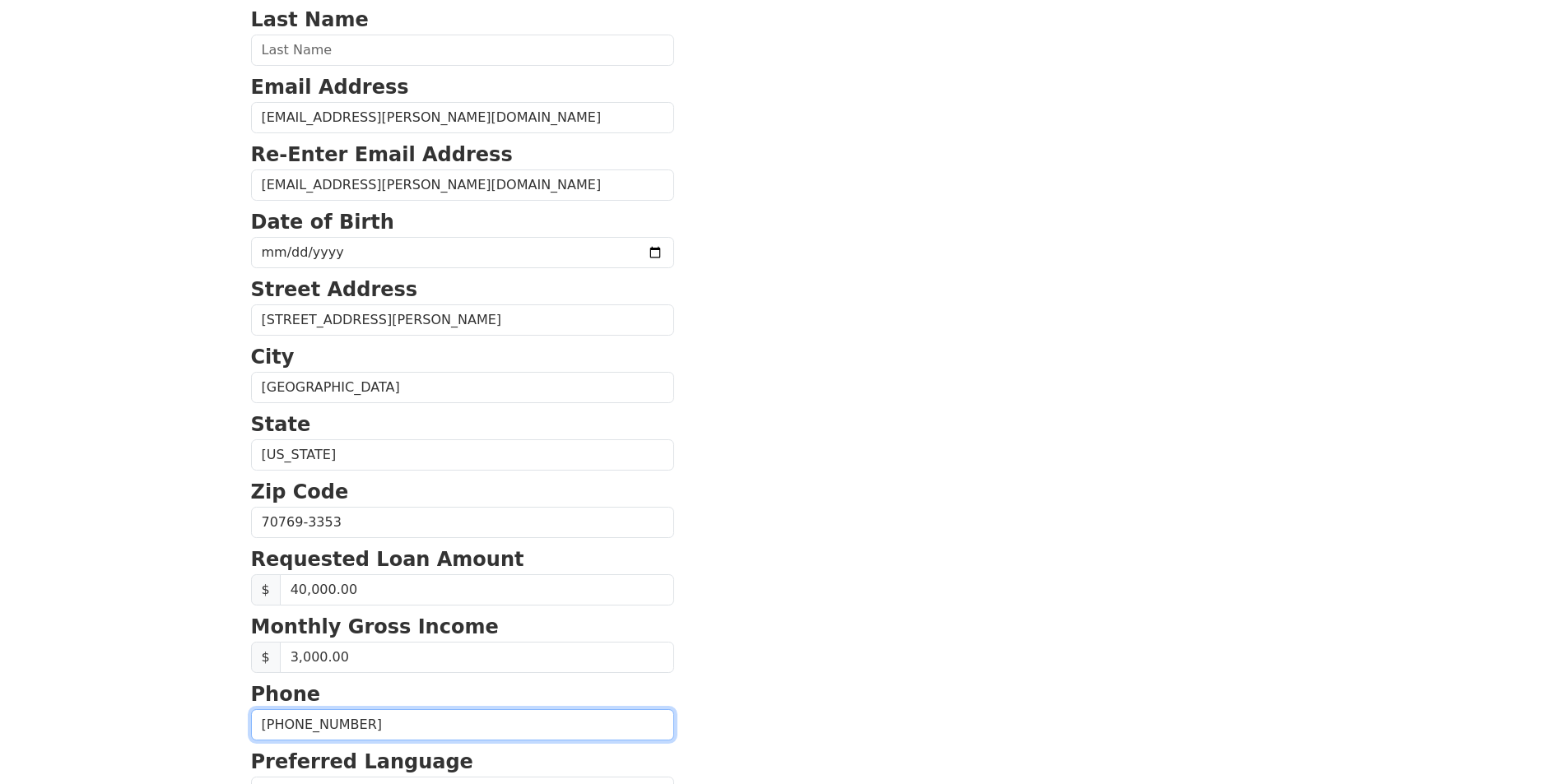
drag, startPoint x: 395, startPoint y: 727, endPoint x: 0, endPoint y: 659, distance: 400.8
click at [0, 587] on html "First Name Last Name Email Address [EMAIL_ADDRESS][PERSON_NAME][DOMAIN_NAME] Re…" at bounding box center [784, 195] width 1568 height 784
